Goal: Task Accomplishment & Management: Complete application form

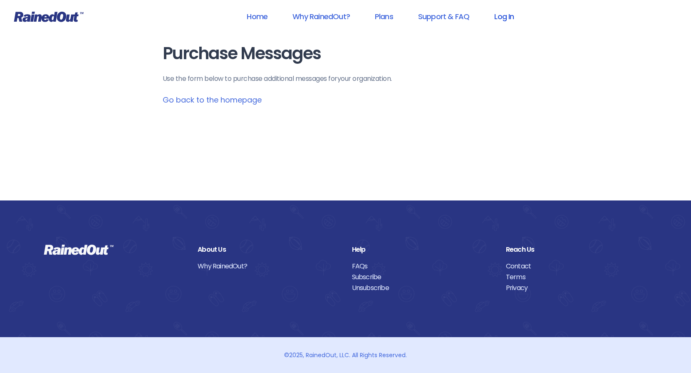
click at [500, 17] on link "Log In" at bounding box center [504, 16] width 41 height 19
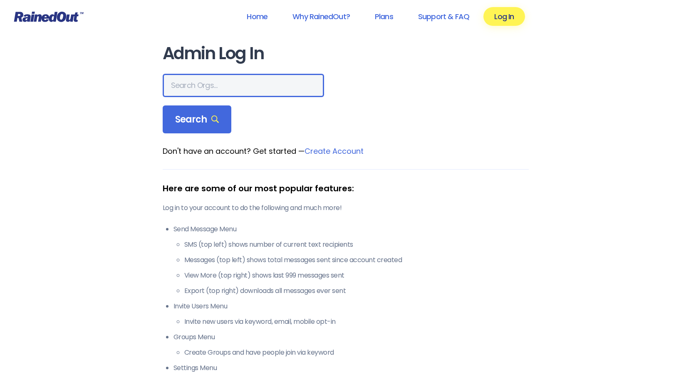
click at [188, 81] on input "text" at bounding box center [244, 85] width 162 height 23
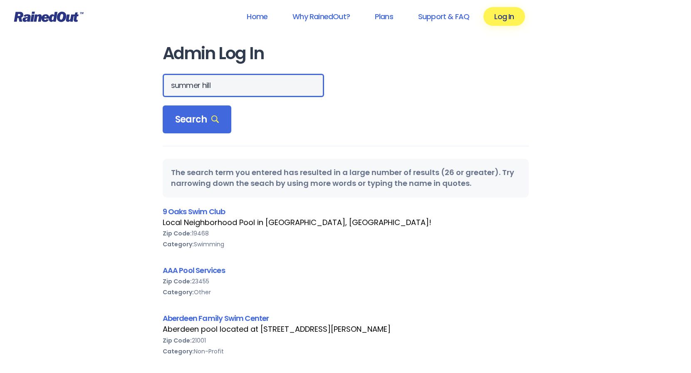
type input "summer hill"
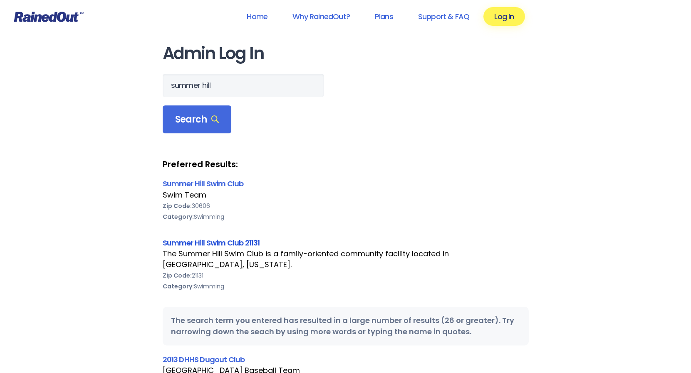
click at [215, 241] on link "Summer Hill Swim Club 21131" at bounding box center [211, 242] width 97 height 10
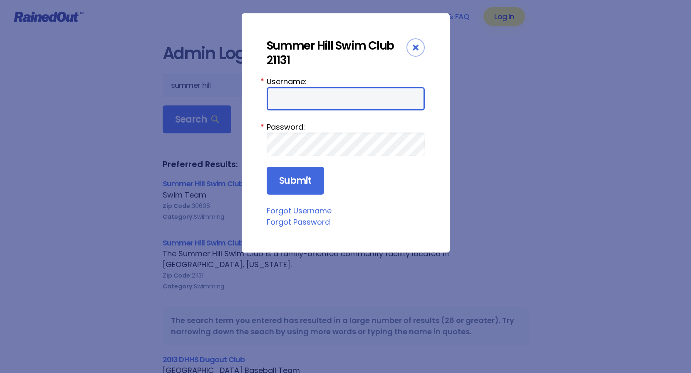
click at [296, 104] on input "Username:" at bounding box center [346, 98] width 158 height 23
click at [0, 372] on com-1password-button at bounding box center [0, 373] width 0 height 0
type input "board01.summerhillpool"
